Goal: Information Seeking & Learning: Learn about a topic

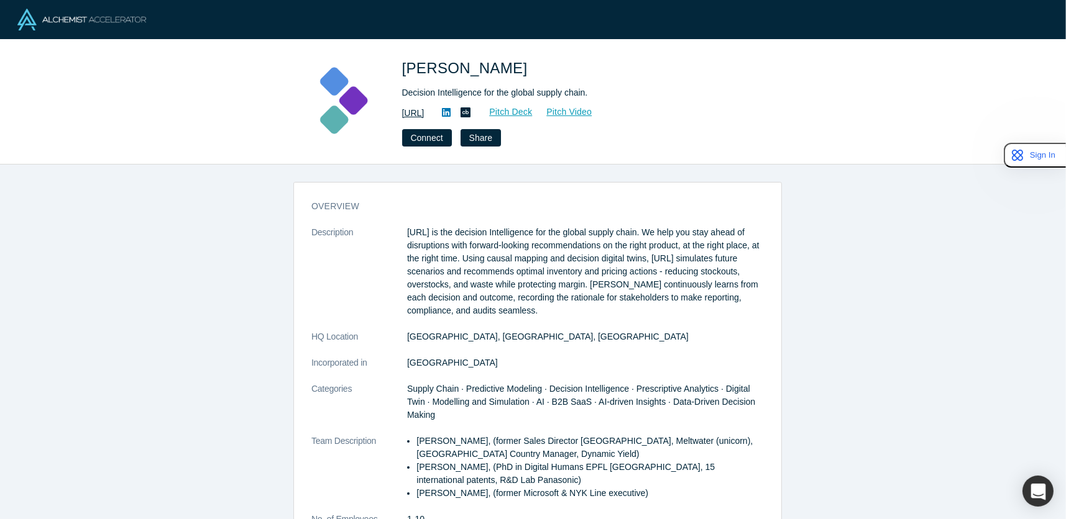
click at [424, 109] on link "https://kimaru.ai/" at bounding box center [413, 113] width 22 height 13
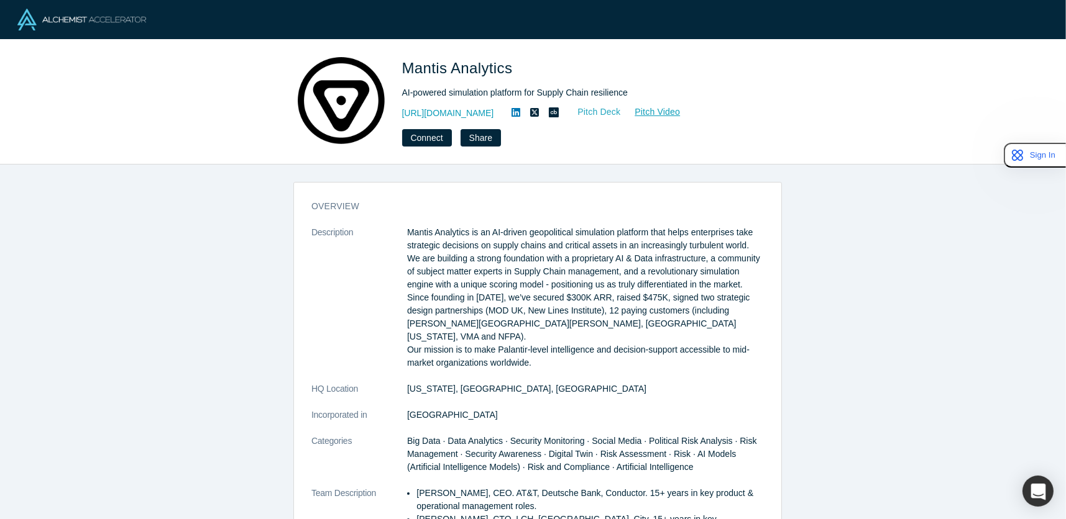
click at [613, 111] on link "Pitch Deck" at bounding box center [592, 112] width 57 height 14
click at [487, 111] on link "[URL][DOMAIN_NAME]" at bounding box center [448, 113] width 92 height 13
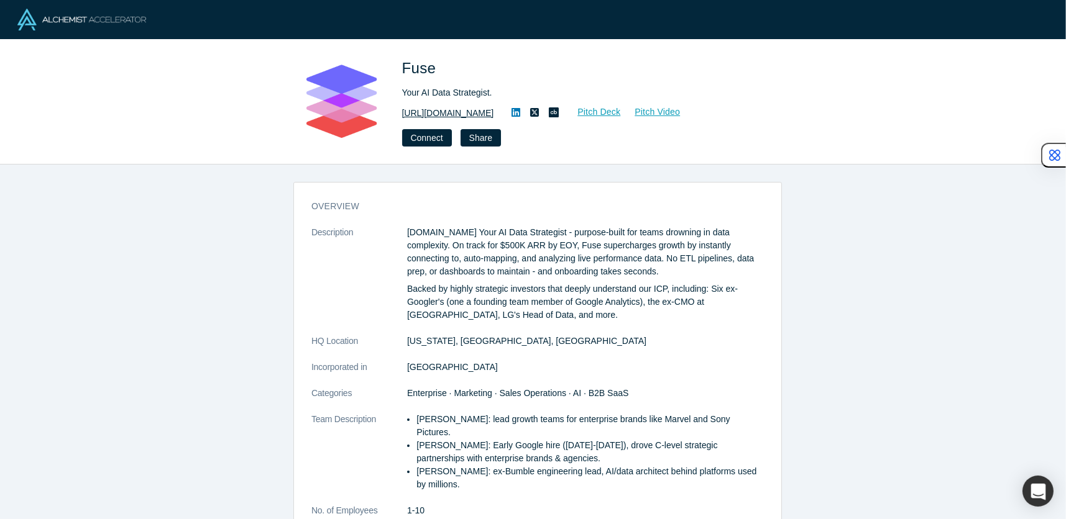
click at [435, 117] on link "http://fuse.is" at bounding box center [448, 113] width 92 height 13
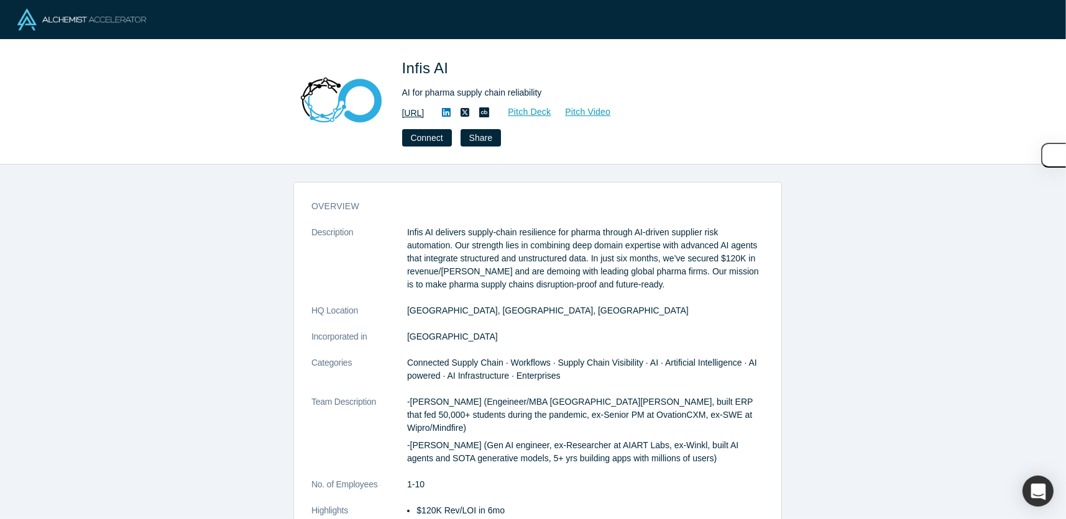
click at [424, 111] on link "https://www.infis.ai/" at bounding box center [413, 113] width 22 height 13
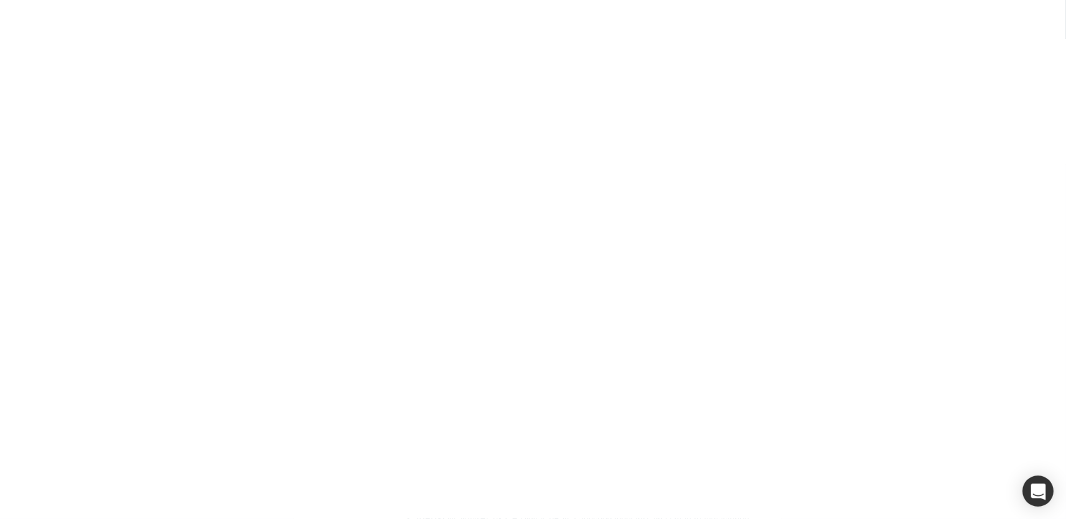
click at [411, 117] on link "[URL]" at bounding box center [413, 113] width 22 height 13
